Goal: Task Accomplishment & Management: Manage account settings

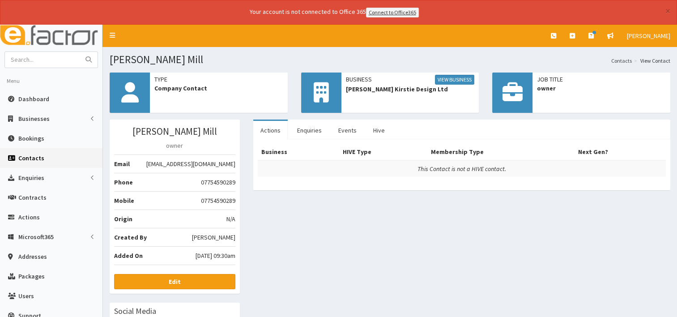
drag, startPoint x: 143, startPoint y: 163, endPoint x: 235, endPoint y: 162, distance: 91.8
click at [235, 162] on span "corrinekirstiedesignltd@gmail.com" at bounding box center [190, 163] width 89 height 9
drag, startPoint x: 235, startPoint y: 162, endPoint x: 225, endPoint y: 162, distance: 9.9
copy span "corrinekirstiedesignltd@gmail.com"
click at [442, 81] on link "View Business" at bounding box center [454, 80] width 39 height 10
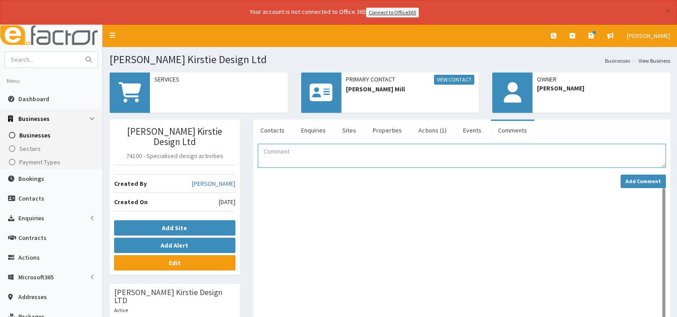
click at [285, 152] on textarea "Comment" at bounding box center [462, 156] width 408 height 24
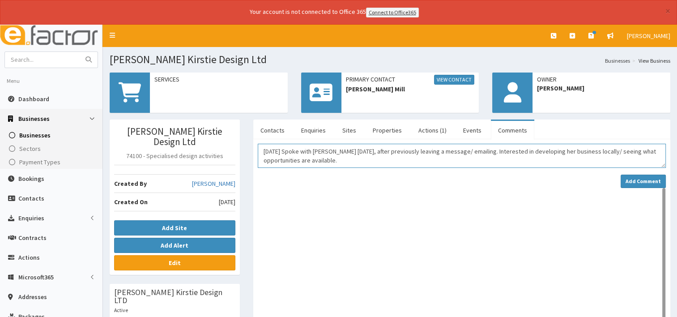
click at [340, 159] on textarea "13/10/25 Spoke with Corrine today, after previously leaving a message/ emailing…" at bounding box center [462, 156] width 408 height 24
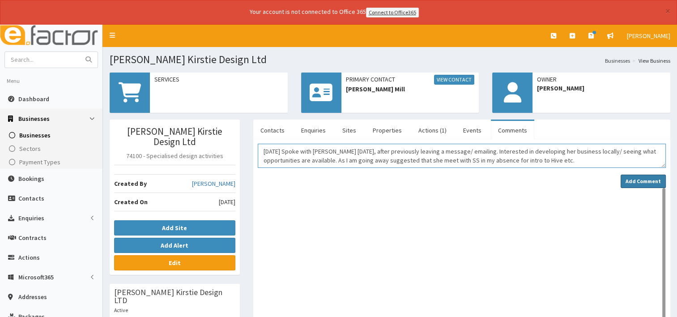
type textarea "13/10/25 Spoke with Corrine today, after previously leaving a message/ emailing…"
click at [632, 178] on strong "Add Comment" at bounding box center [643, 181] width 35 height 7
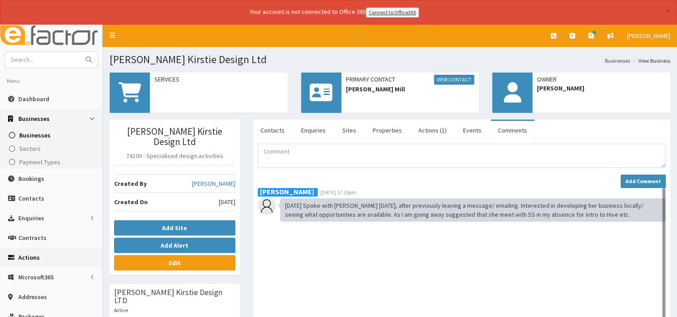
click at [29, 257] on span "Actions" at bounding box center [28, 257] width 21 height 8
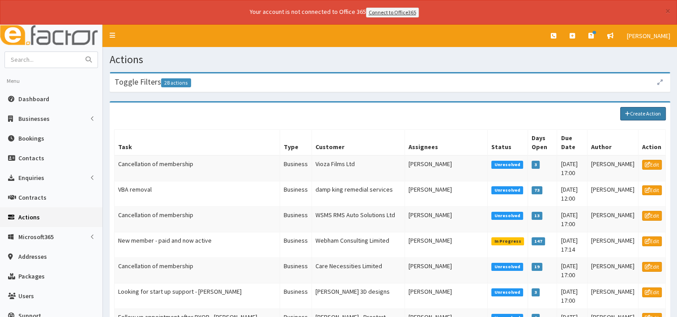
click at [646, 111] on link "Create Action" at bounding box center [643, 113] width 46 height 13
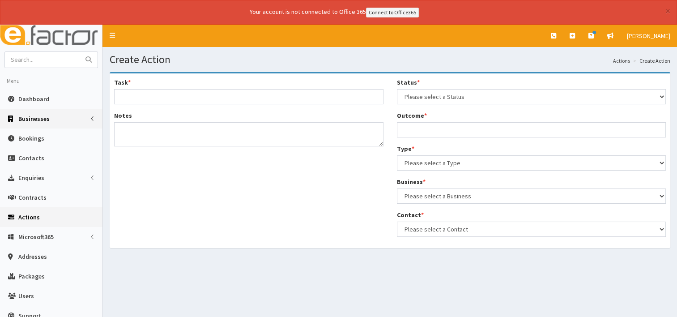
select select
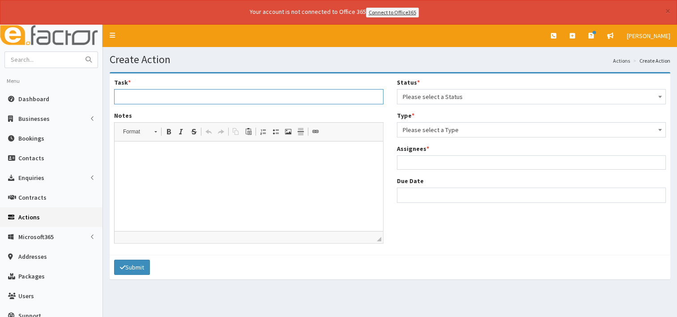
click at [128, 93] on input "Task *" at bounding box center [248, 96] width 269 height 15
type input "Contact Corrine"
click at [142, 161] on html at bounding box center [249, 154] width 269 height 27
click at [191, 155] on p "Corrine is interested in dveloping a local network" at bounding box center [249, 154] width 251 height 9
click at [187, 155] on p "Corrine is interested in dveloping a local network" at bounding box center [249, 154] width 251 height 9
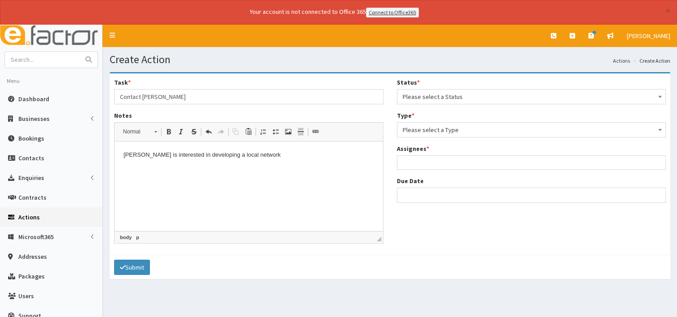
click at [260, 157] on p "Corrine is interested in developing a local network" at bounding box center [249, 154] width 251 height 9
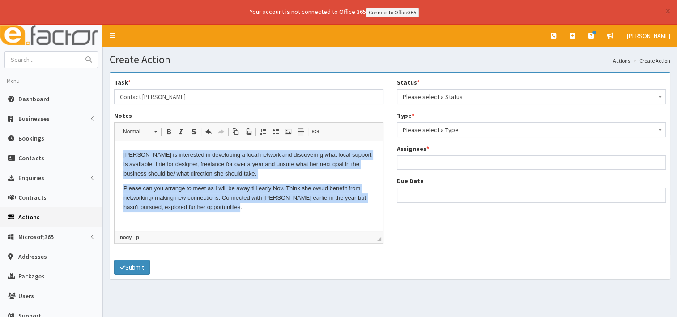
copy body "Corrine is interested in developing a local network and discovering what local …"
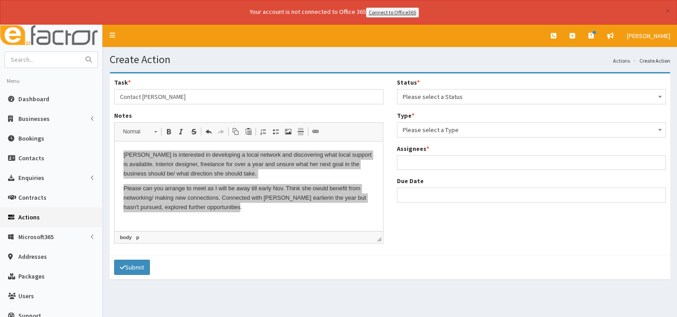
drag, startPoint x: 162, startPoint y: 99, endPoint x: 177, endPoint y: 98, distance: 15.2
click at [162, 99] on input "Contact Corrine" at bounding box center [248, 96] width 269 height 15
type input "Contact [PERSON_NAME] to arrange meeting."
drag, startPoint x: 198, startPoint y: 190, endPoint x: 333, endPoint y: 188, distance: 134.7
click at [198, 190] on span "Copy" at bounding box center [201, 189] width 28 height 13
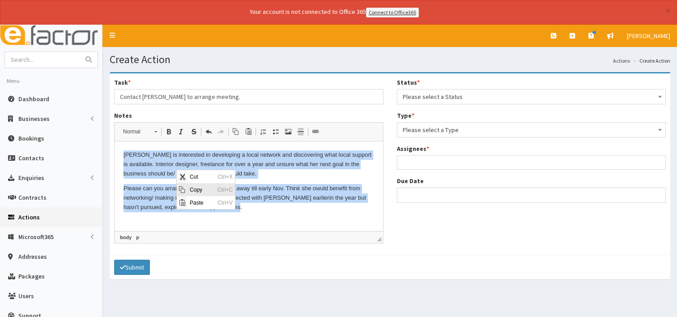
copy body "Corrine is interested in developing a local network and discovering what local …"
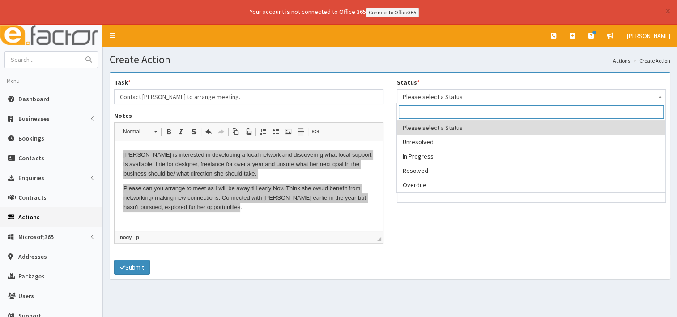
click at [459, 96] on span "Please select a Status" at bounding box center [532, 96] width 258 height 13
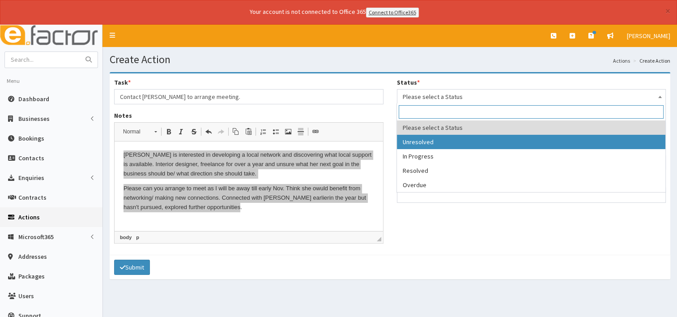
select select "1"
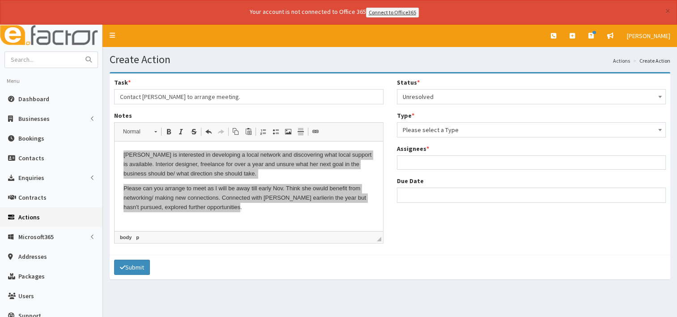
click at [416, 126] on span "Please select a Type" at bounding box center [532, 130] width 258 height 13
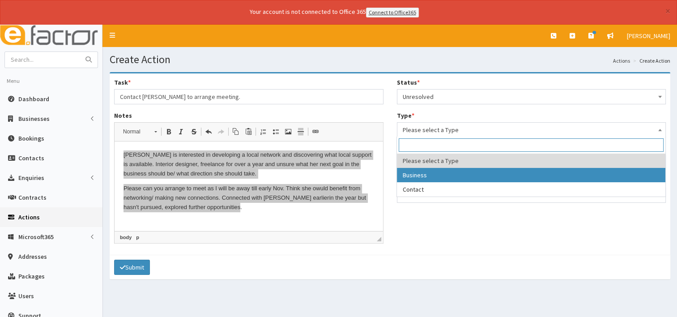
select select "business"
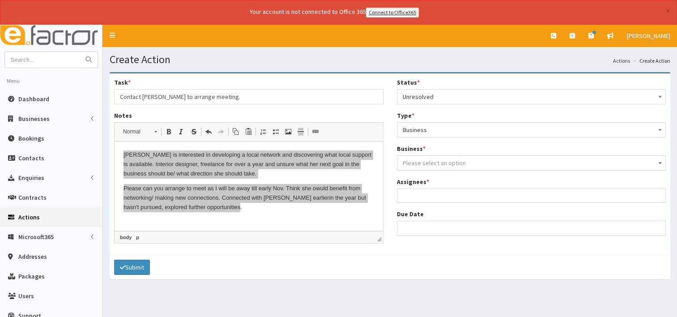
click at [414, 164] on span "Please select an option" at bounding box center [434, 163] width 63 height 8
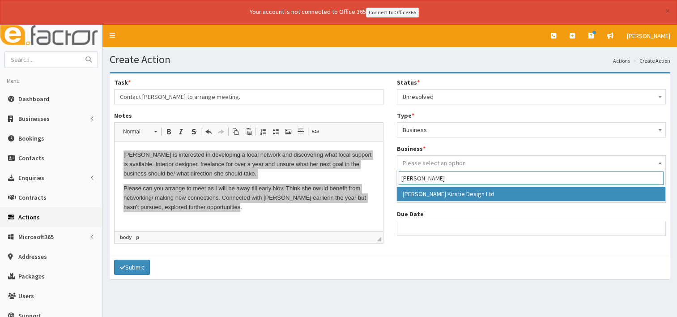
type input "corrine"
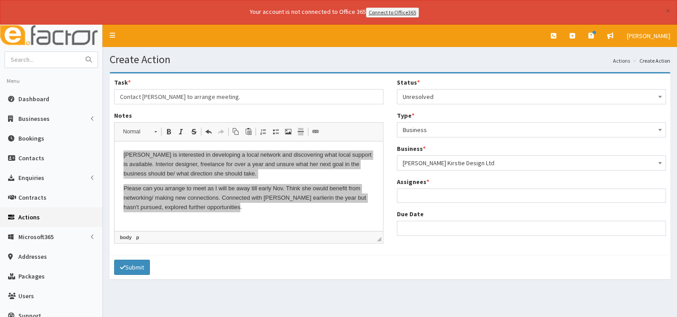
select select "4208"
click at [412, 195] on ul at bounding box center [531, 194] width 269 height 11
type input "a"
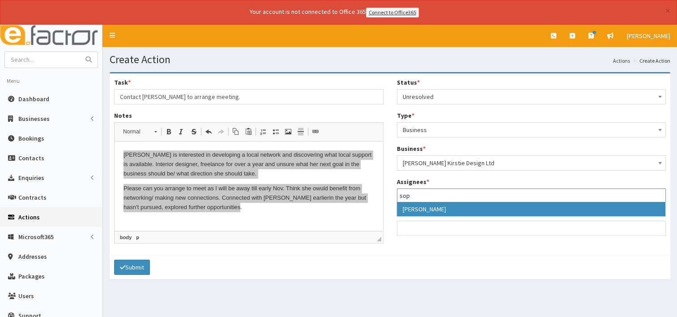
type input "sop"
select select "44"
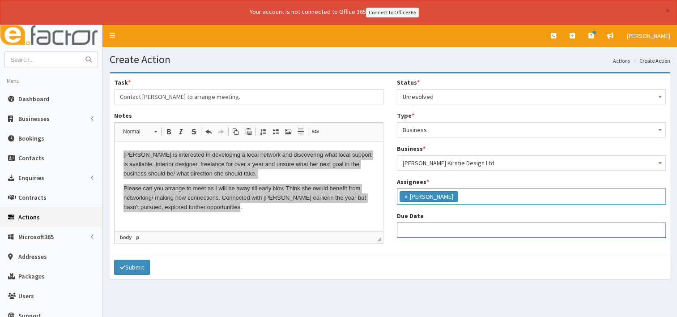
select select "12"
click at [415, 229] on input "Due Date" at bounding box center [531, 229] width 269 height 15
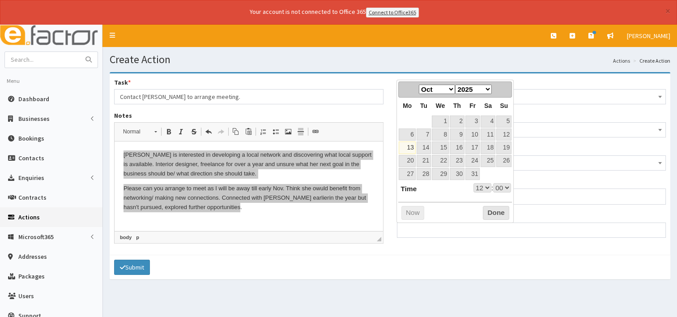
click at [407, 145] on link "13" at bounding box center [407, 147] width 17 height 12
type input "13-10-2025 12:00"
select select "12"
click at [474, 146] on link "17" at bounding box center [473, 147] width 14 height 12
type input "17-10-2025 12:00"
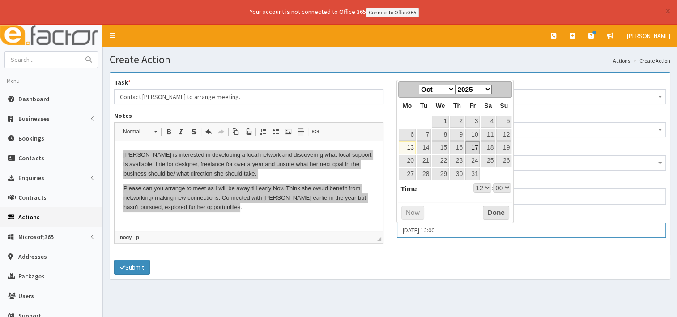
select select "12"
click at [498, 211] on button "Done" at bounding box center [496, 213] width 26 height 14
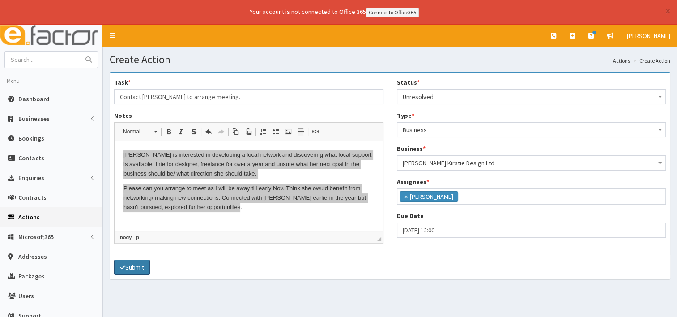
click at [132, 265] on button "Submit" at bounding box center [132, 267] width 36 height 15
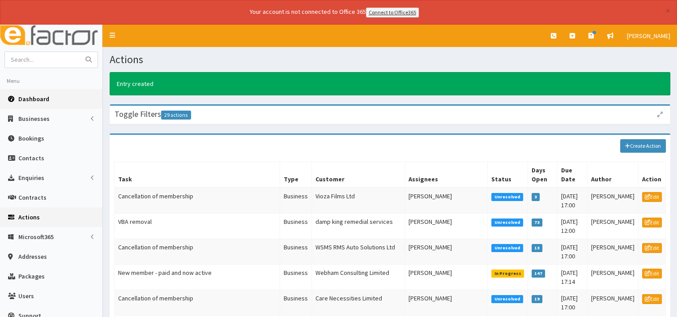
click at [29, 96] on span "Dashboard" at bounding box center [33, 99] width 31 height 8
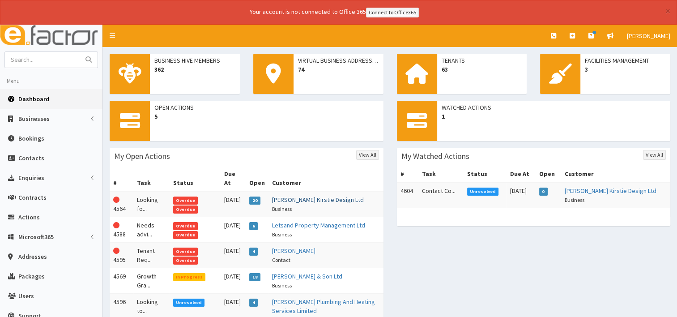
click at [295, 196] on link "[PERSON_NAME] Kirstie Design Ltd" at bounding box center [318, 200] width 92 height 8
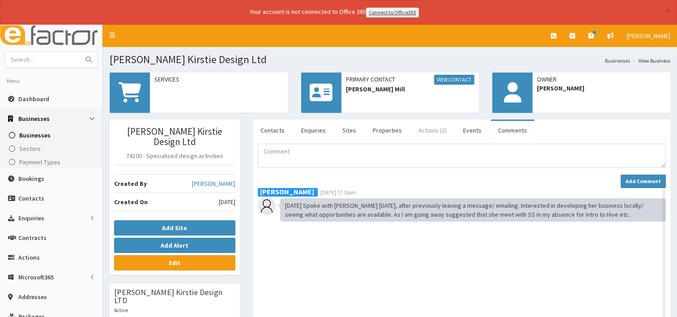
click at [423, 129] on link "Actions (2)" at bounding box center [432, 130] width 43 height 19
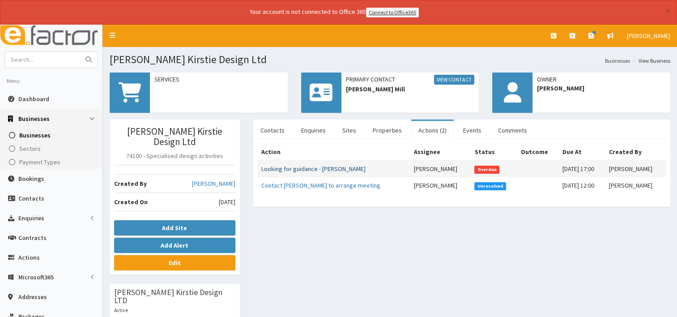
click at [327, 167] on link "Looking for guidance - [PERSON_NAME]" at bounding box center [313, 169] width 104 height 8
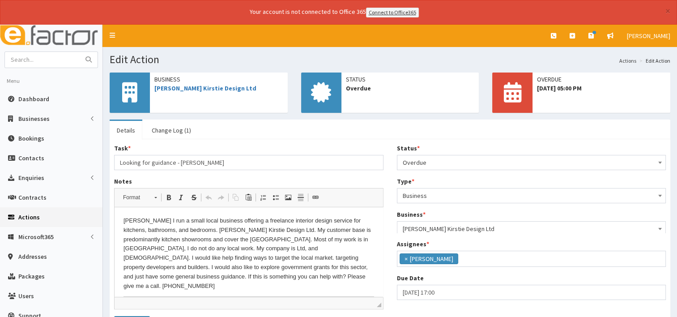
scroll to position [30, 0]
click at [664, 164] on span "Overdue" at bounding box center [531, 162] width 269 height 15
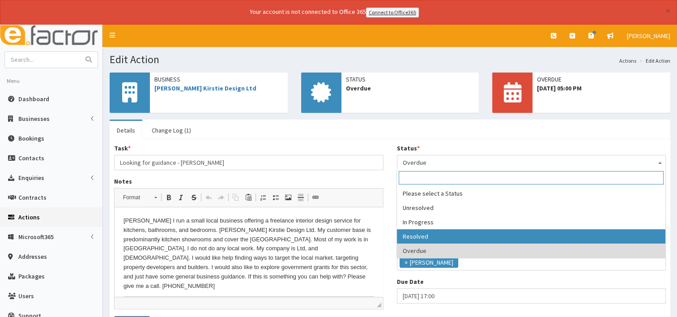
select select "3"
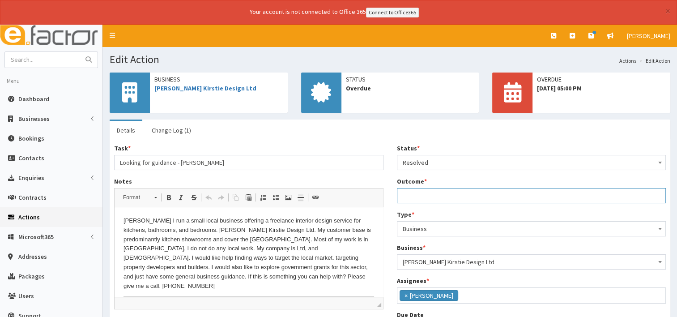
click at [423, 193] on input "Outcome *" at bounding box center [531, 195] width 269 height 15
type input "called and discussed"
click at [405, 260] on span "[PERSON_NAME] Kirstie Design Ltd" at bounding box center [532, 262] width 258 height 13
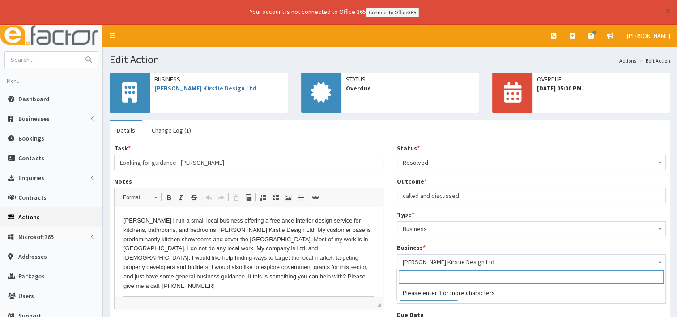
scroll to position [15, 0]
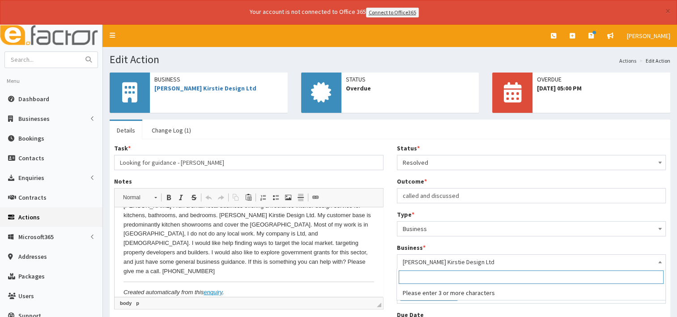
click at [248, 288] on p "Created automatically from this enquiry ." at bounding box center [249, 292] width 251 height 9
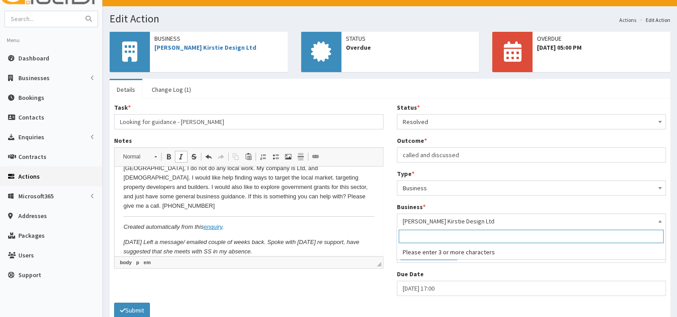
scroll to position [84, 0]
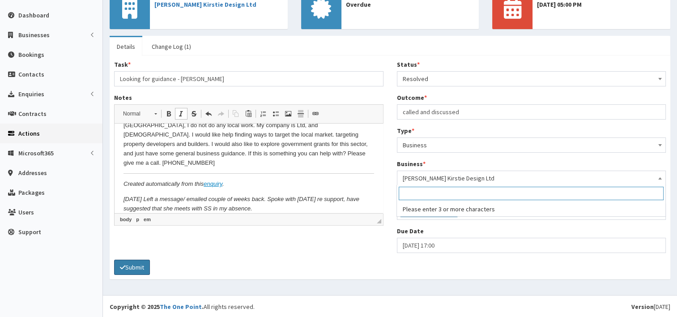
click at [138, 269] on button "Submit" at bounding box center [132, 267] width 36 height 15
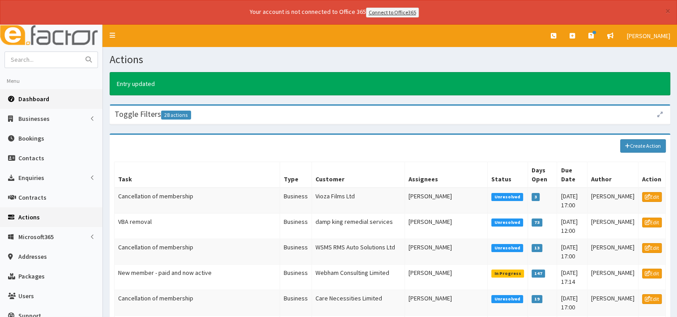
click at [22, 98] on span "Dashboard" at bounding box center [33, 99] width 31 height 8
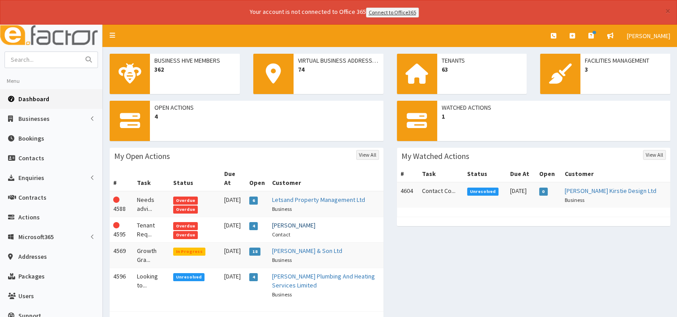
click at [293, 221] on link "[PERSON_NAME]" at bounding box center [293, 225] width 43 height 8
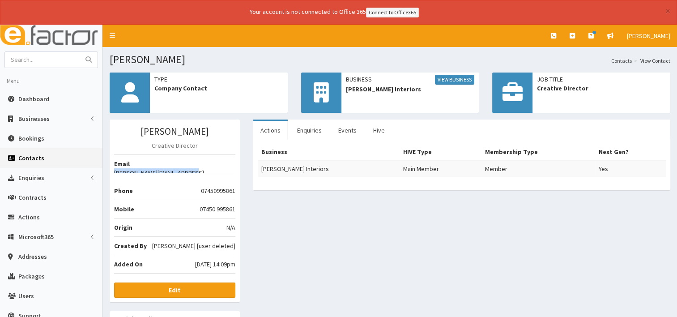
drag, startPoint x: 162, startPoint y: 161, endPoint x: 235, endPoint y: 167, distance: 72.7
click at [235, 167] on li "Email [PERSON_NAME][EMAIL_ADDRESS][PERSON_NAME][DOMAIN_NAME]" at bounding box center [174, 163] width 121 height 19
drag, startPoint x: 235, startPoint y: 167, endPoint x: 220, endPoint y: 162, distance: 15.3
copy li "[PERSON_NAME][EMAIL_ADDRESS][PERSON_NAME][DOMAIN_NAME]"
